Goal: Find contact information: Find contact information

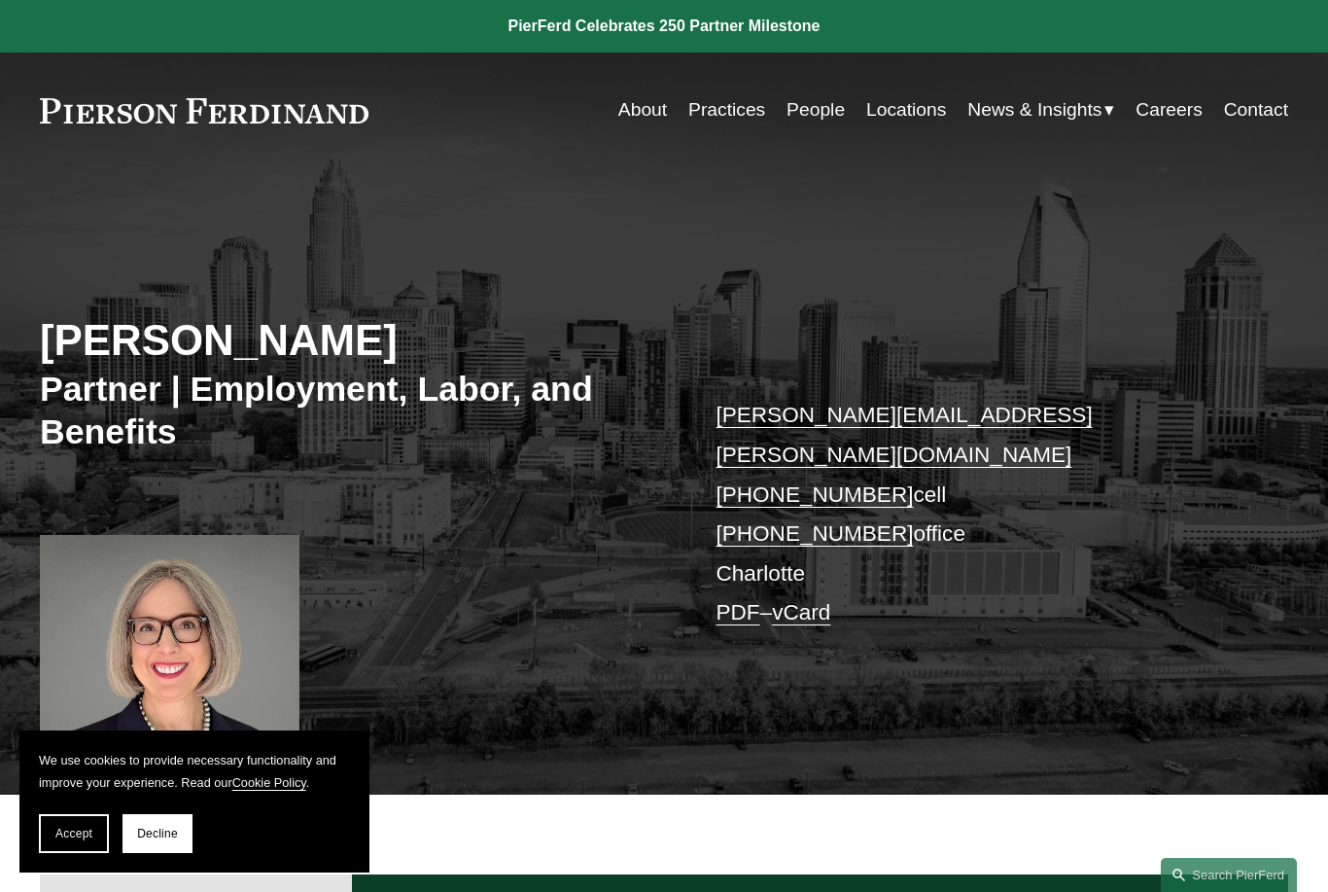
click at [64, 829] on span "Accept" at bounding box center [73, 833] width 37 height 14
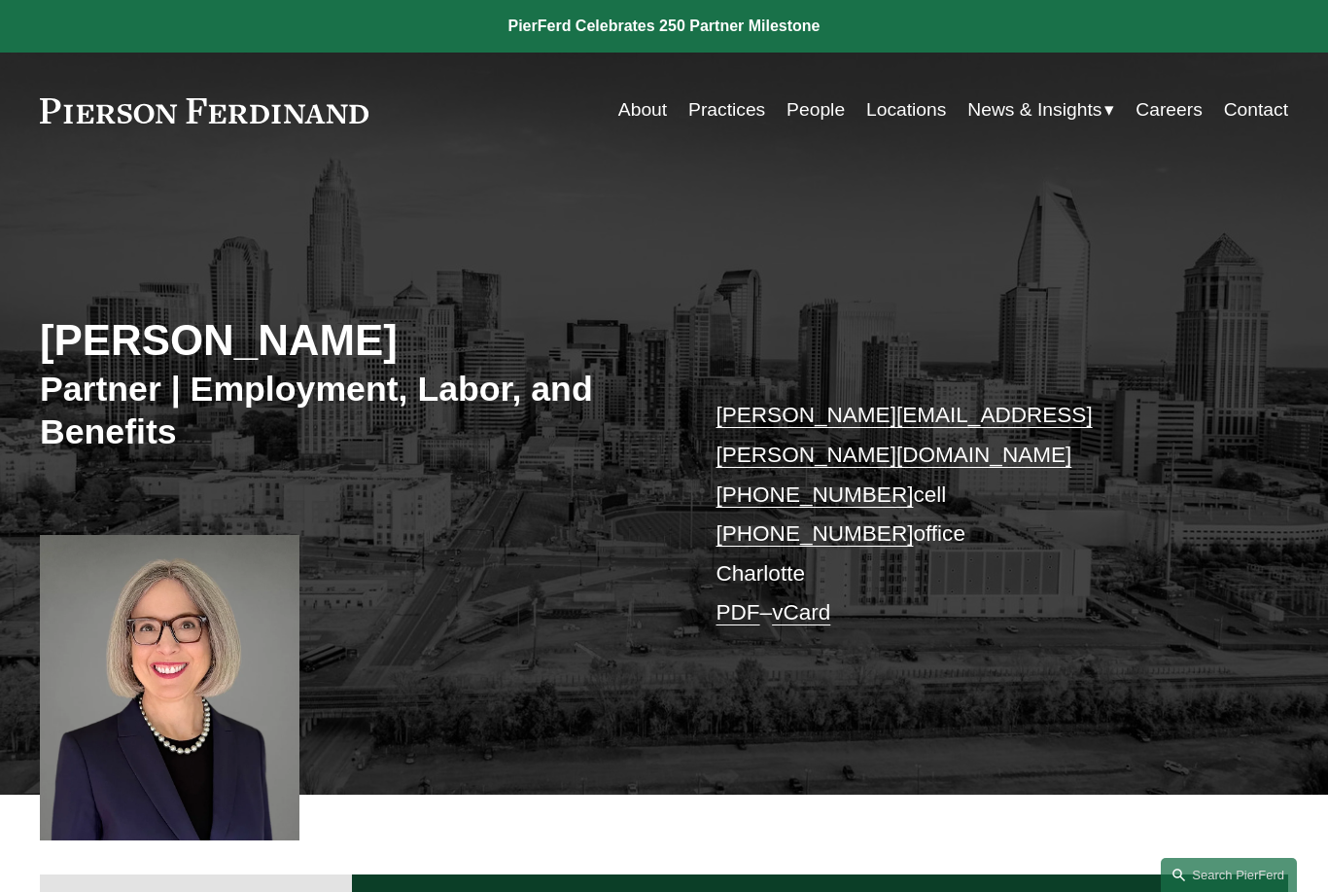
click at [907, 112] on link "Locations" at bounding box center [906, 110] width 80 height 38
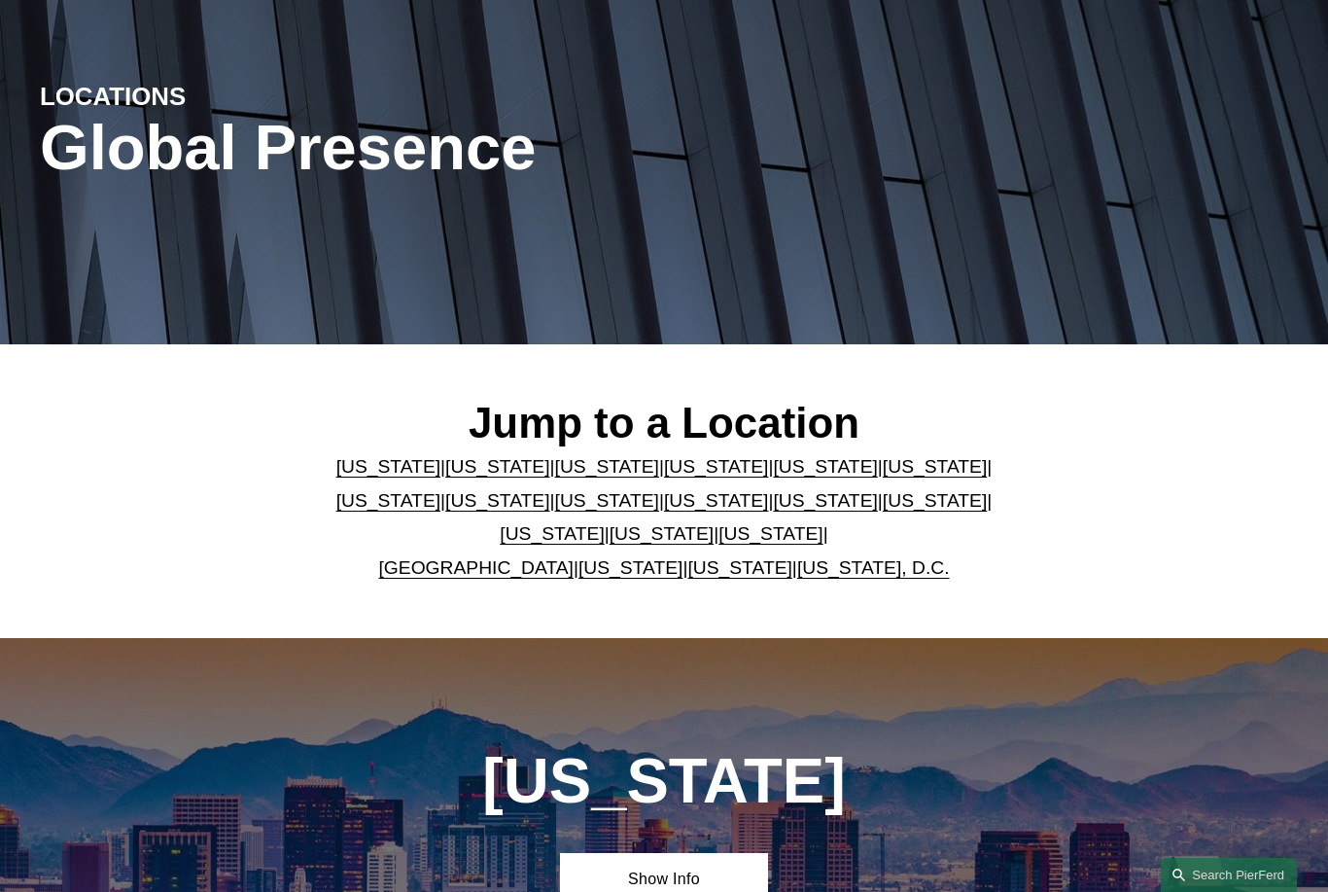
scroll to position [178, 0]
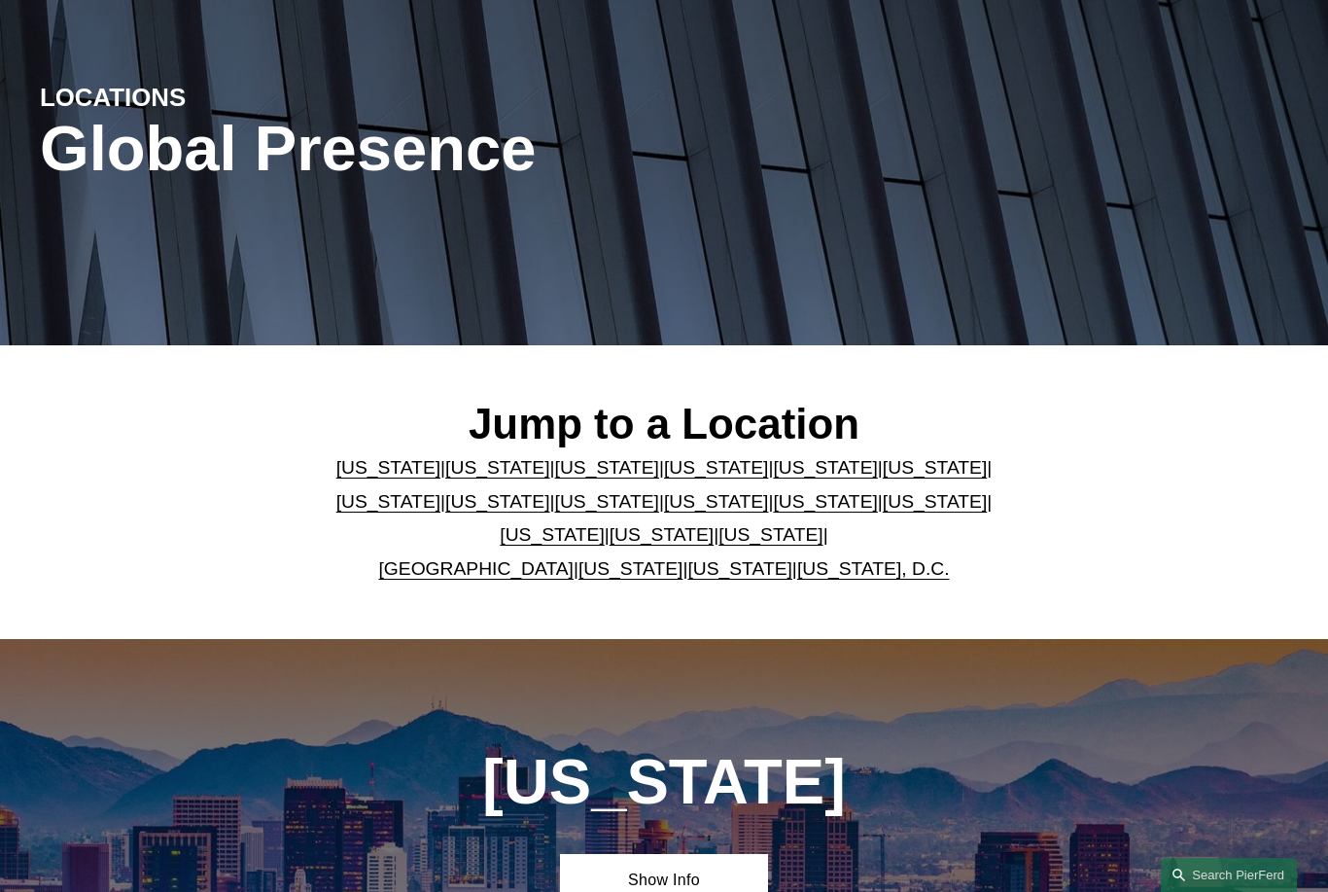
click at [883, 511] on link "[US_STATE]" at bounding box center [935, 501] width 104 height 20
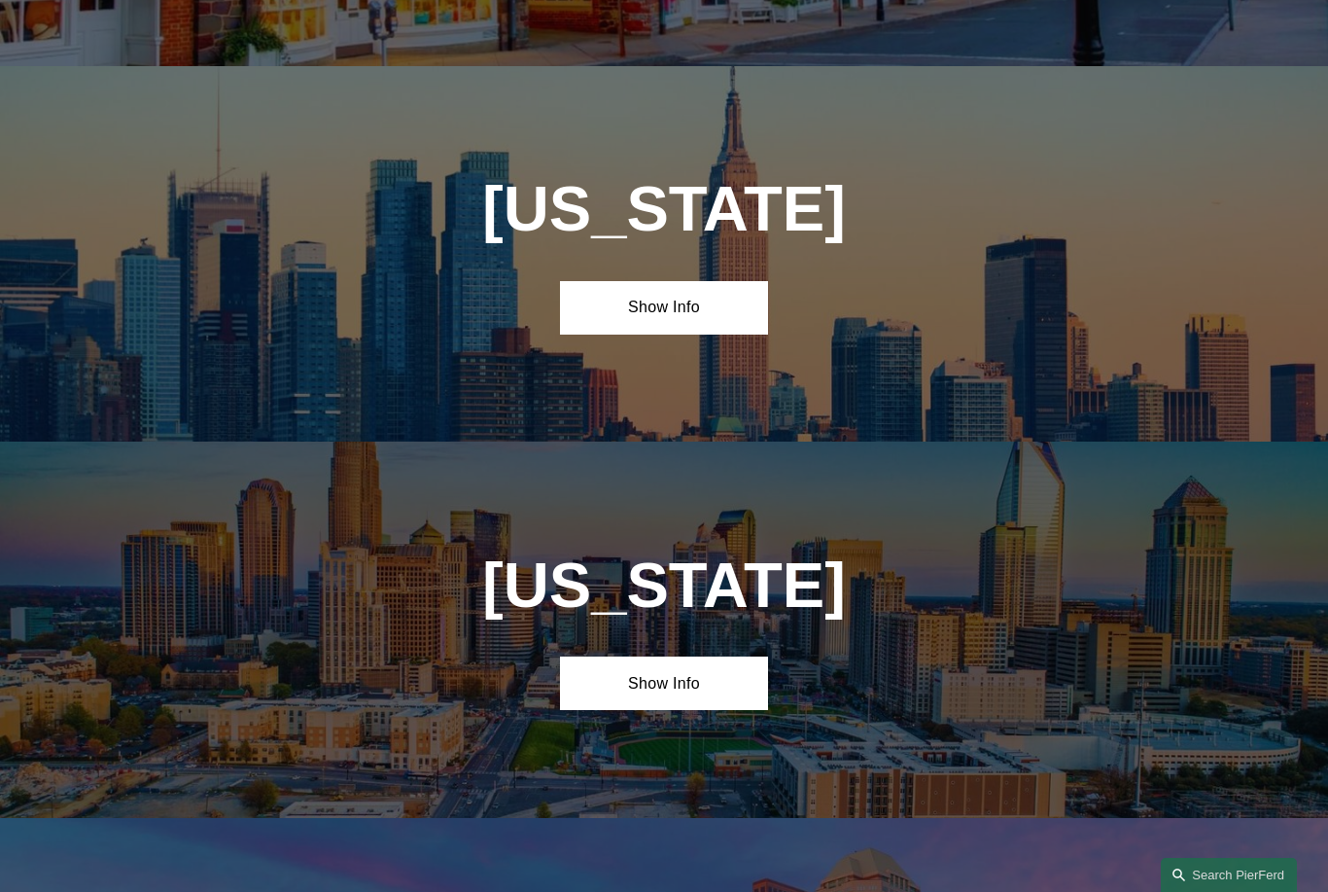
scroll to position [4969, 0]
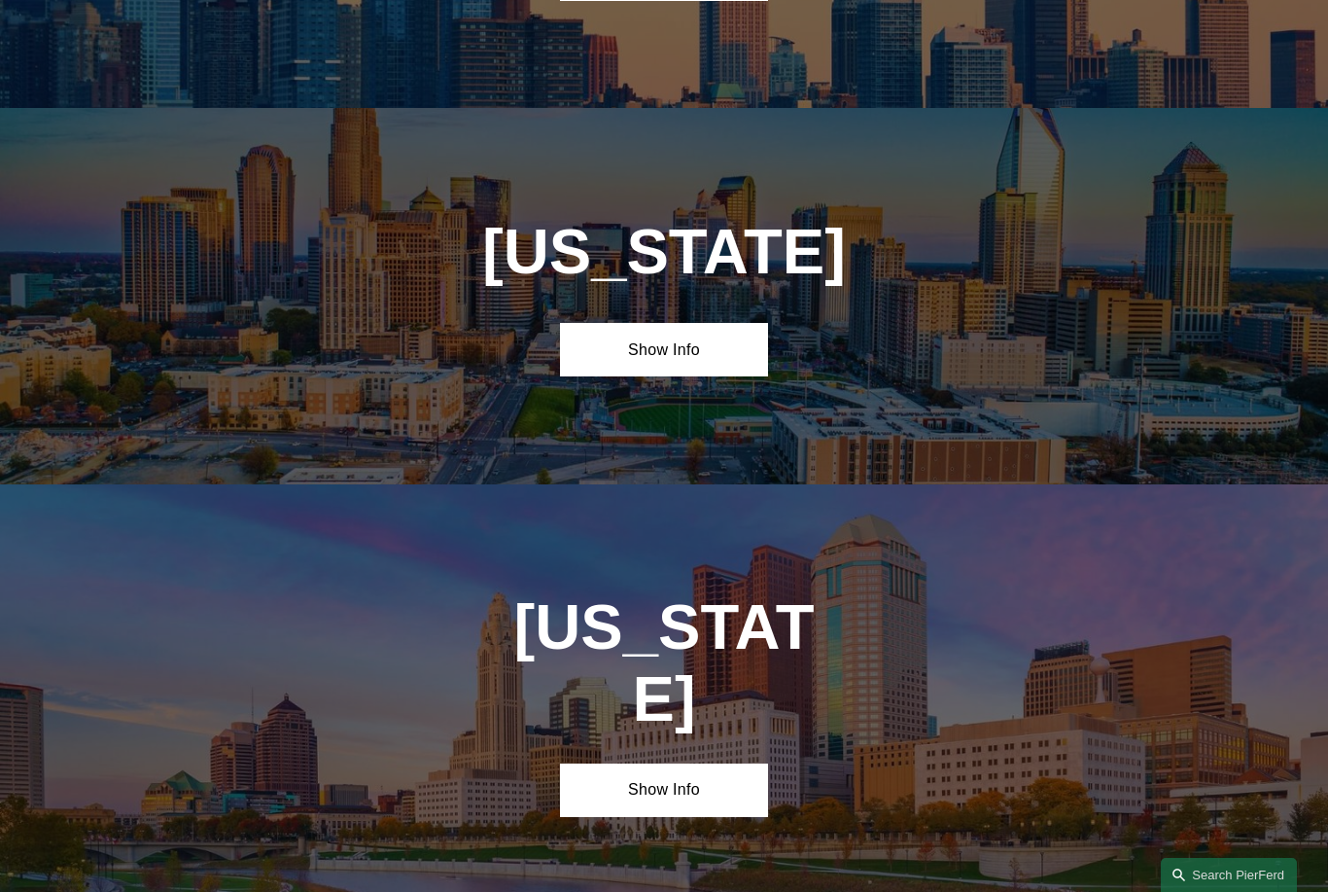
click at [657, 323] on link "Show Info" at bounding box center [664, 349] width 208 height 53
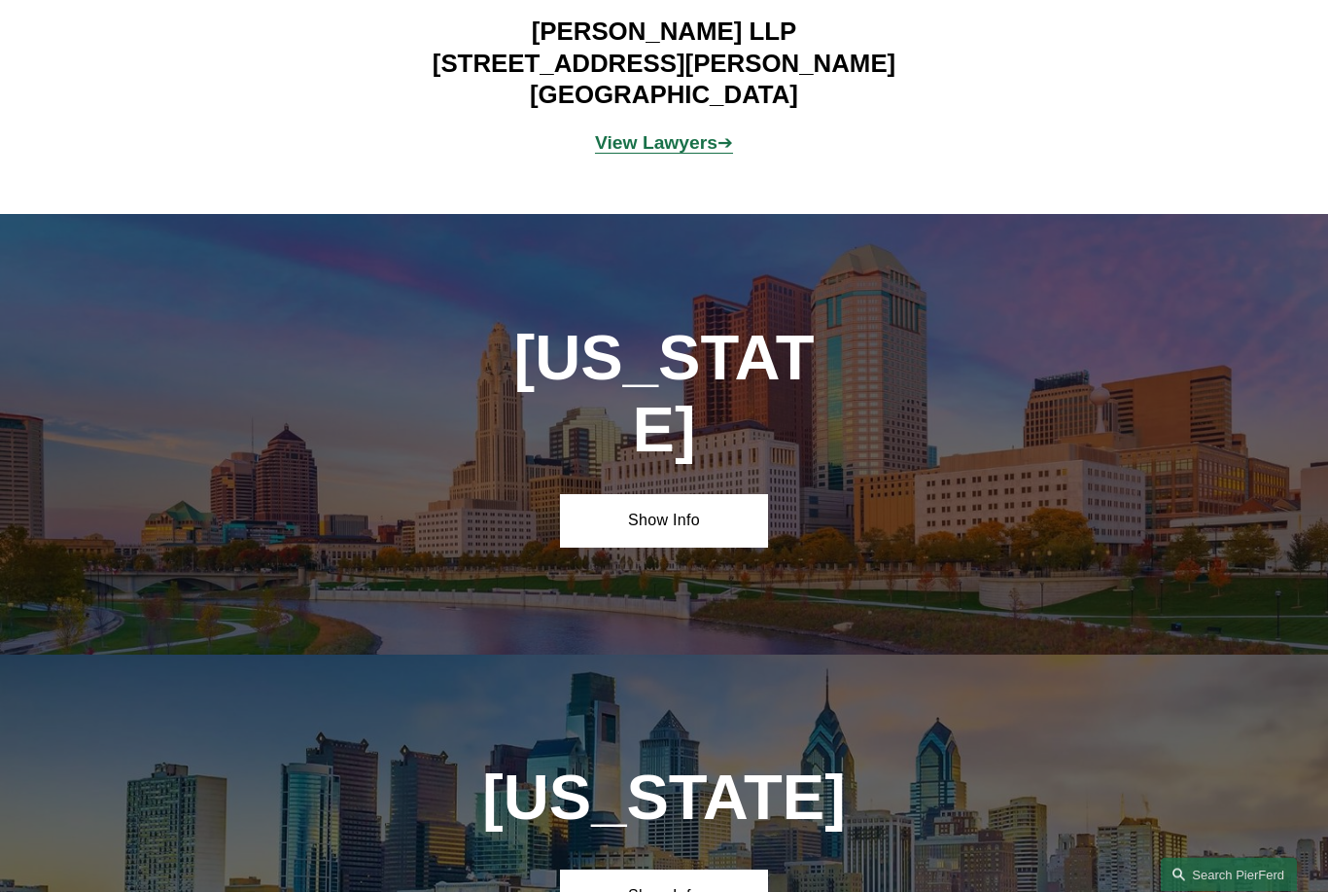
scroll to position [5541, 0]
click at [664, 869] on link "Show Info" at bounding box center [664, 895] width 208 height 53
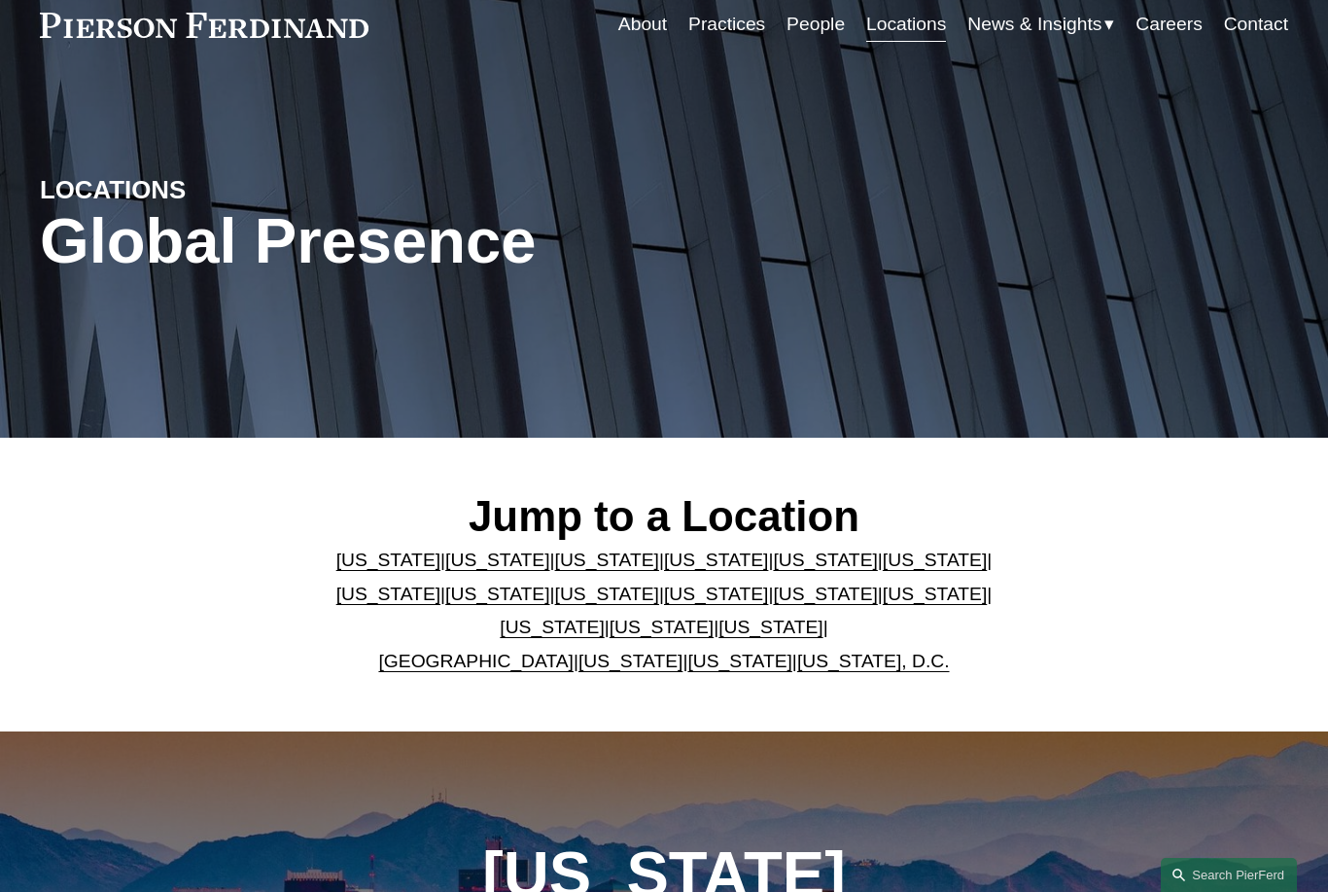
scroll to position [0, 0]
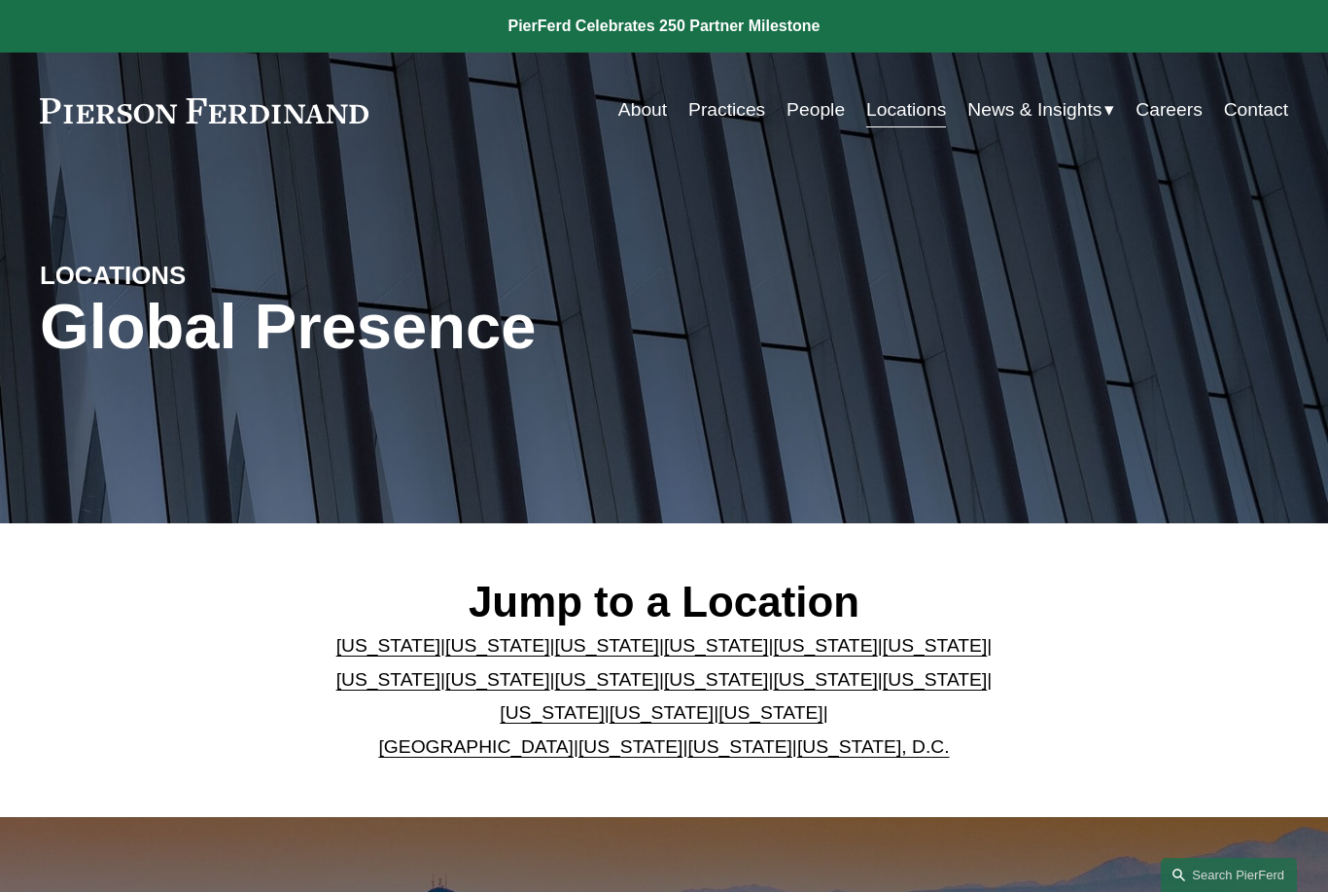
click at [639, 114] on link "About" at bounding box center [642, 110] width 49 height 38
